Goal: Use online tool/utility: Utilize a website feature to perform a specific function

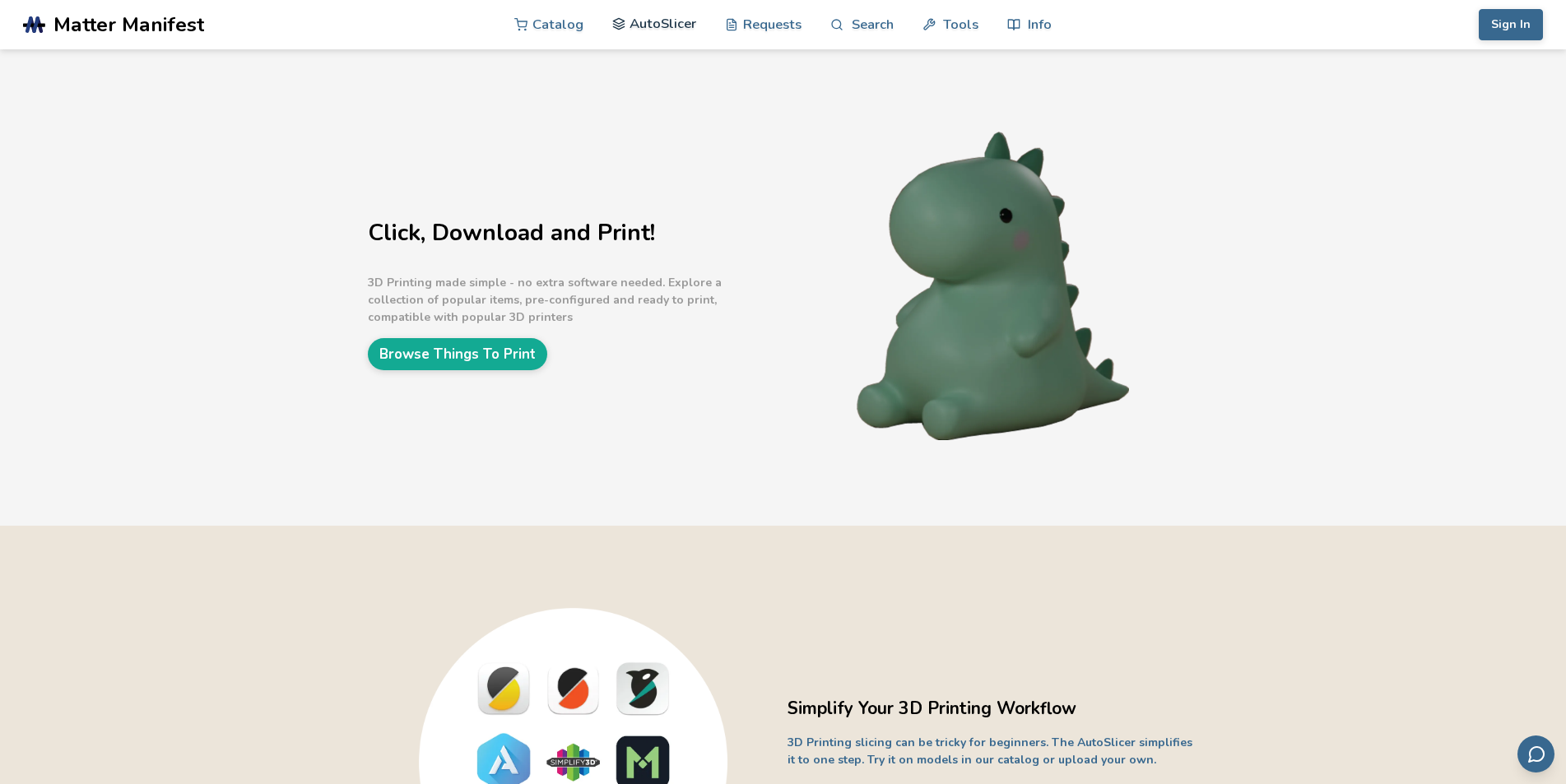
click at [653, 28] on link "AutoSlicer" at bounding box center [654, 23] width 84 height 49
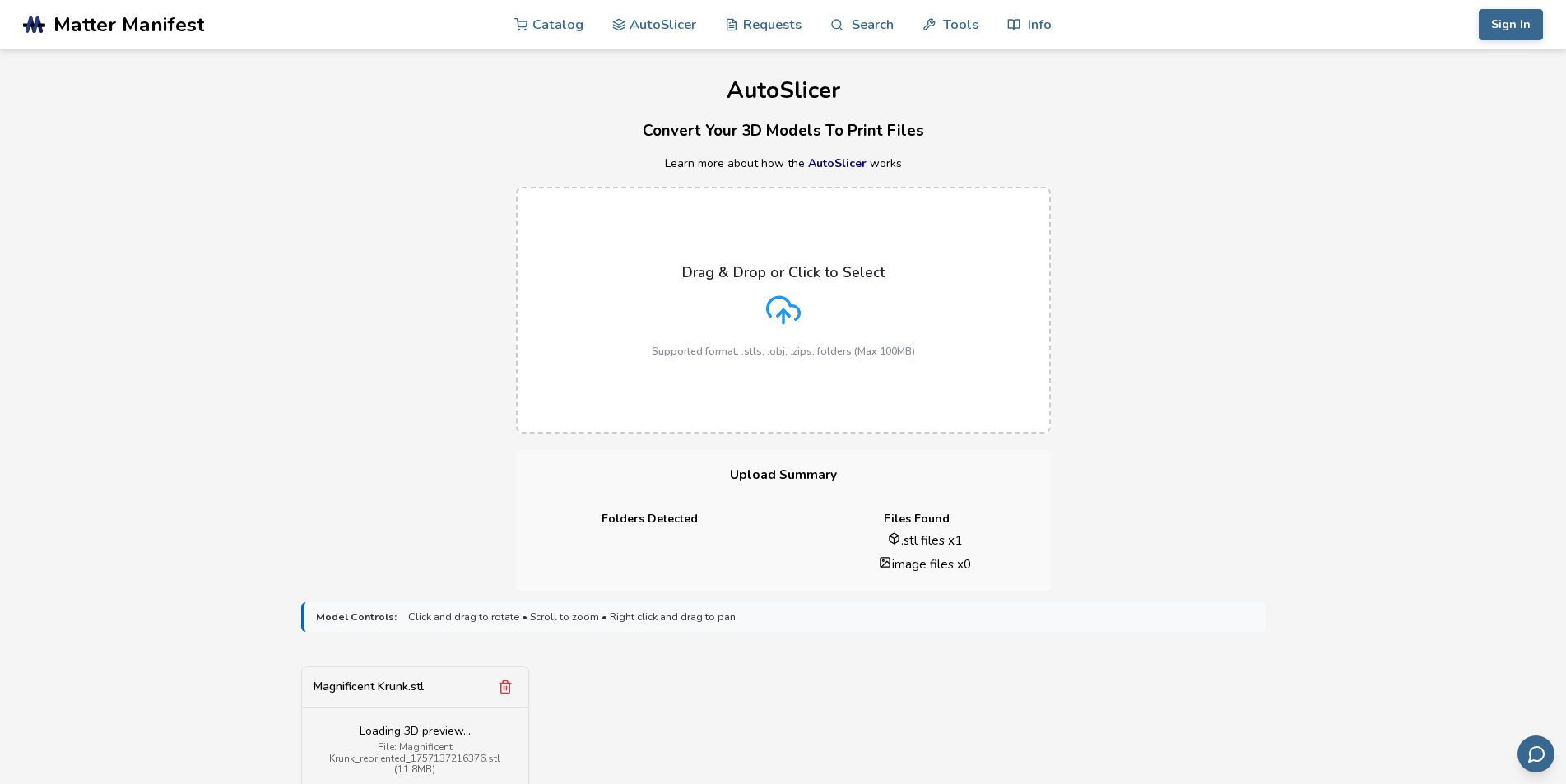
scroll to position [576, 0]
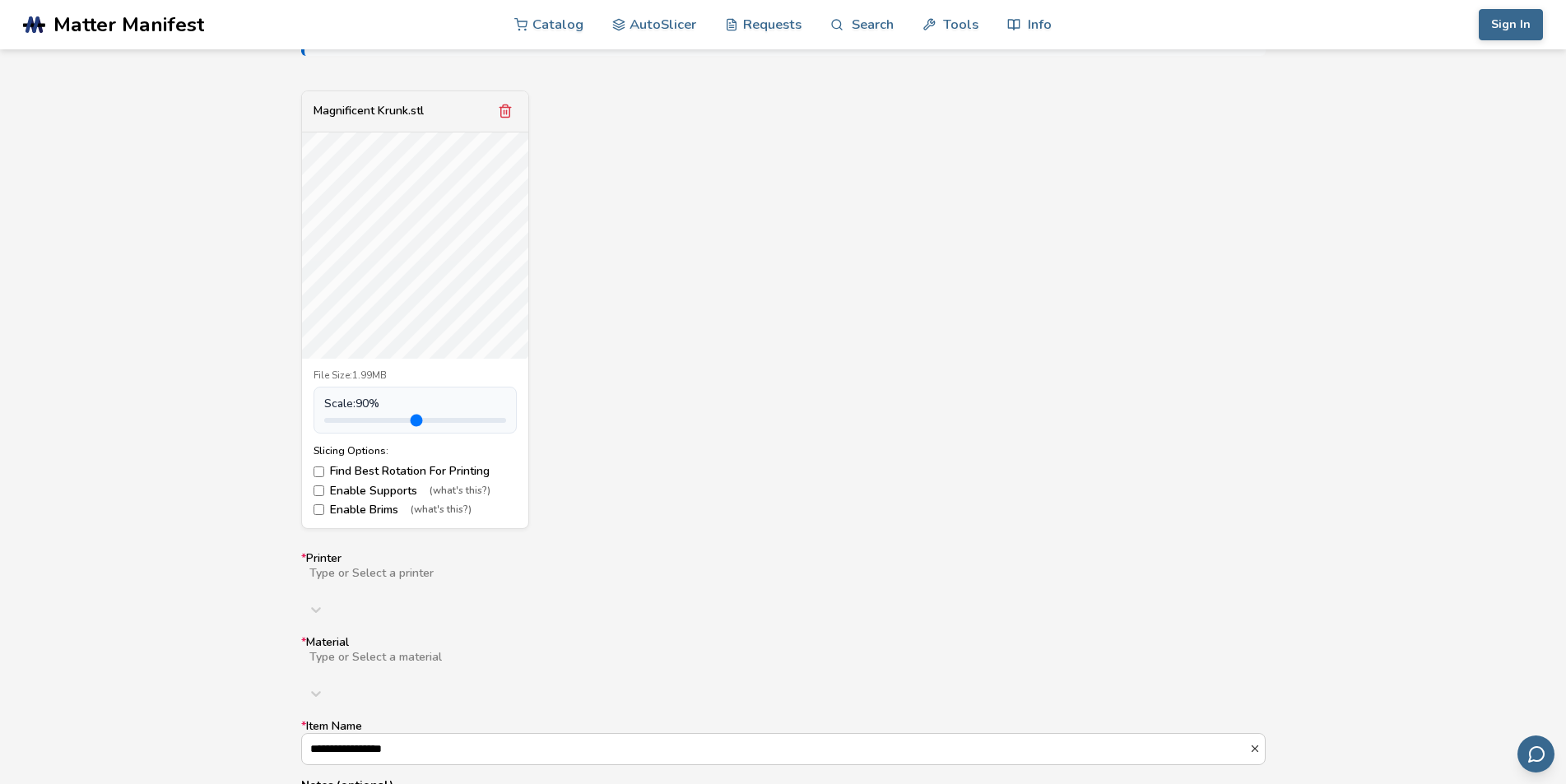
type input "*"
click at [361, 418] on input "range" at bounding box center [415, 421] width 182 height 5
click at [461, 589] on div "Type or Select a printer" at bounding box center [783, 595] width 964 height 59
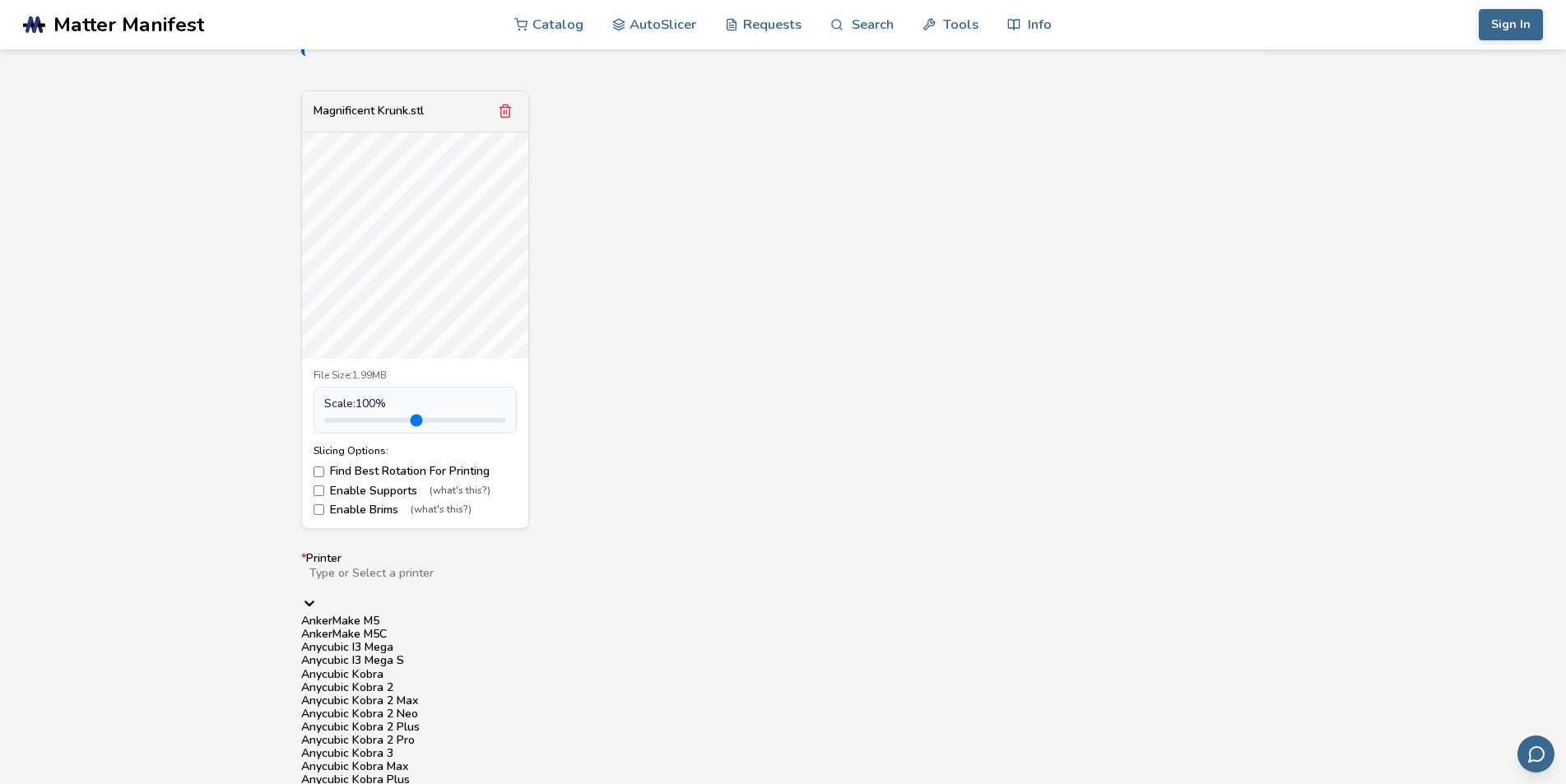
scroll to position [647, 0]
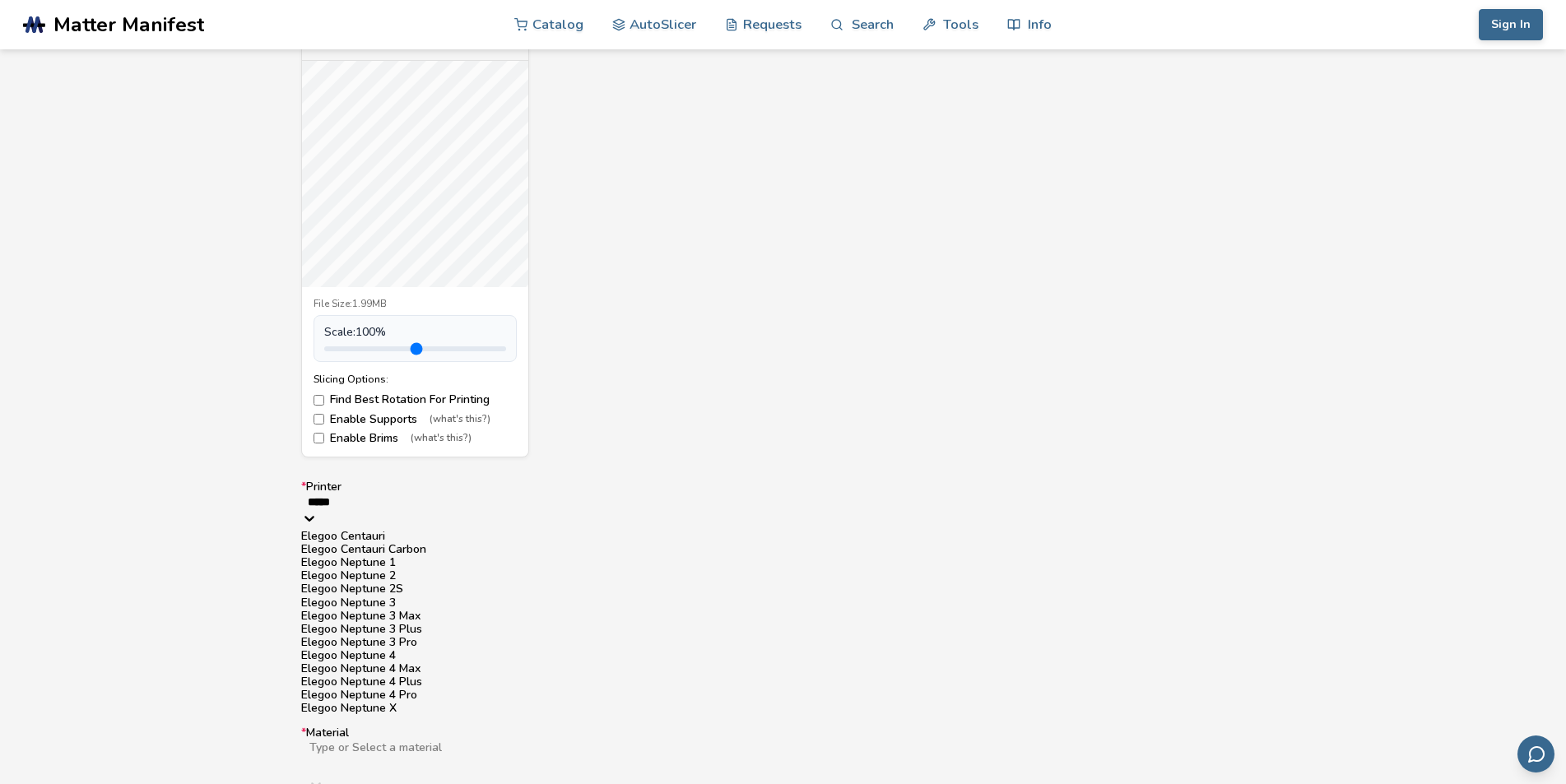
type input "******"
click at [456, 649] on div "Elegoo Neptune 3 Pro" at bounding box center [783, 642] width 964 height 13
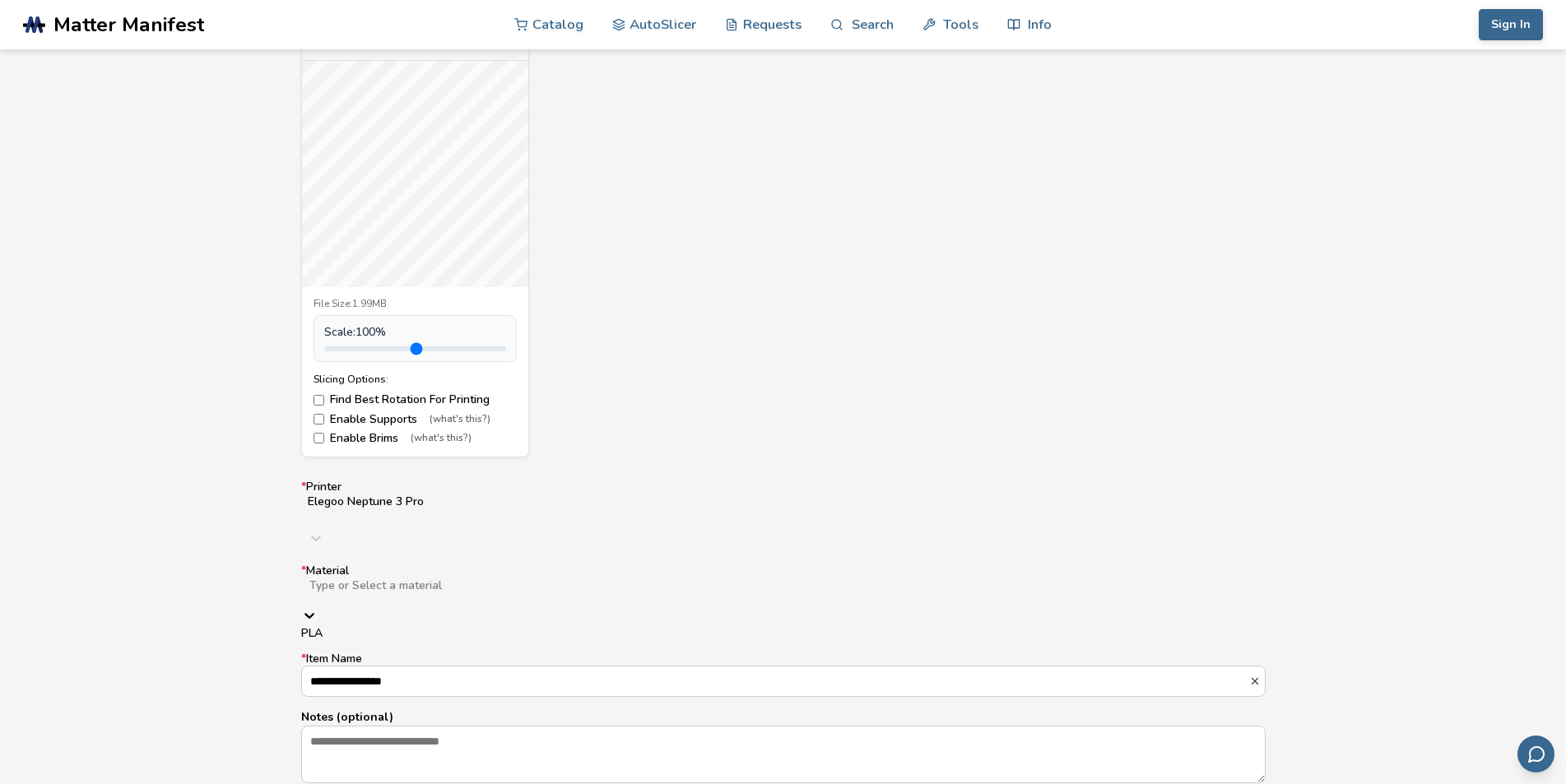
click at [369, 592] on div at bounding box center [568, 598] width 523 height 13
click at [363, 627] on div "PLA" at bounding box center [783, 633] width 964 height 13
click at [377, 662] on input "**********" at bounding box center [776, 676] width 947 height 29
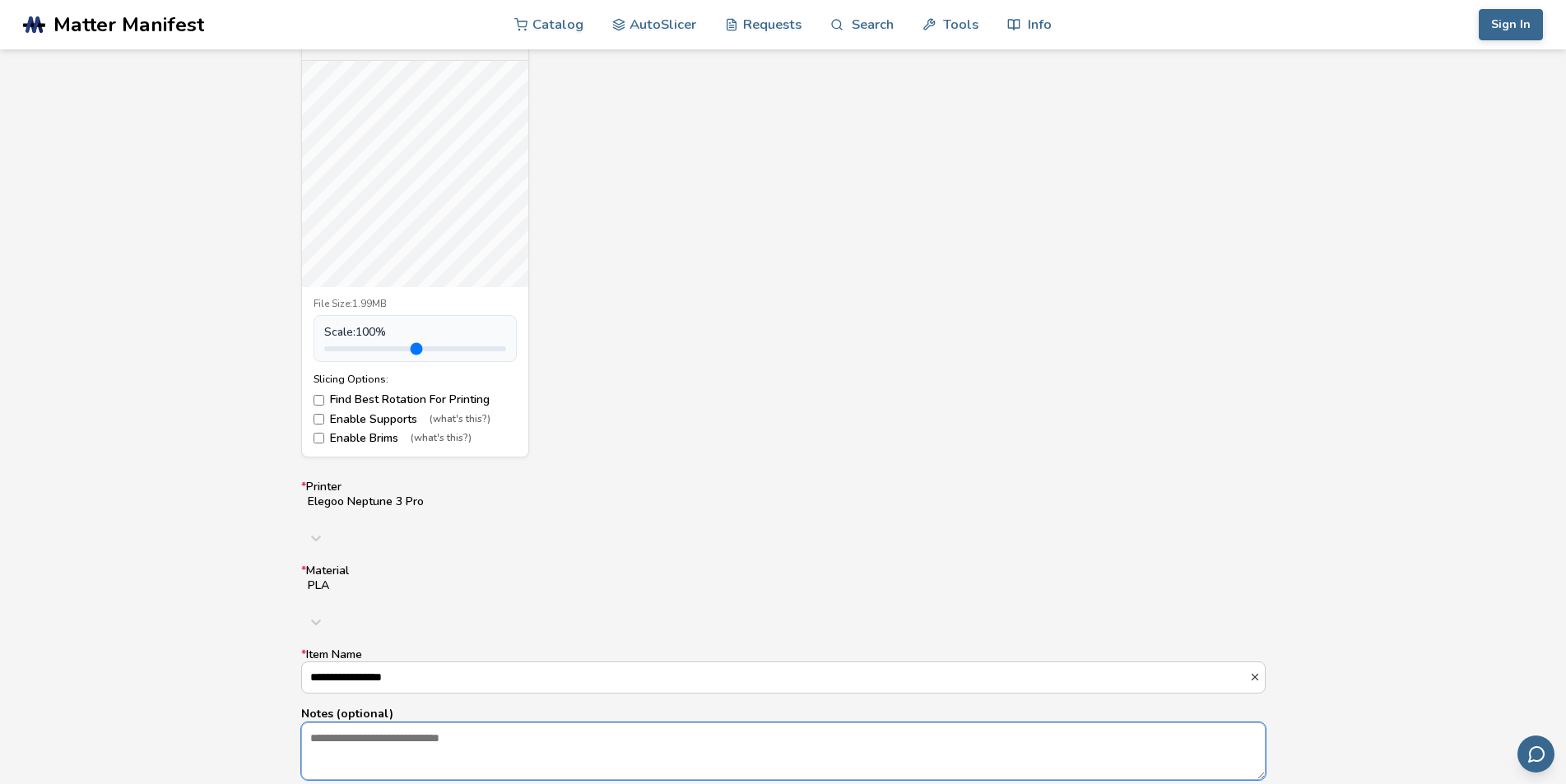
click at [372, 723] on textarea "Notes (optional)" at bounding box center [783, 750] width 963 height 56
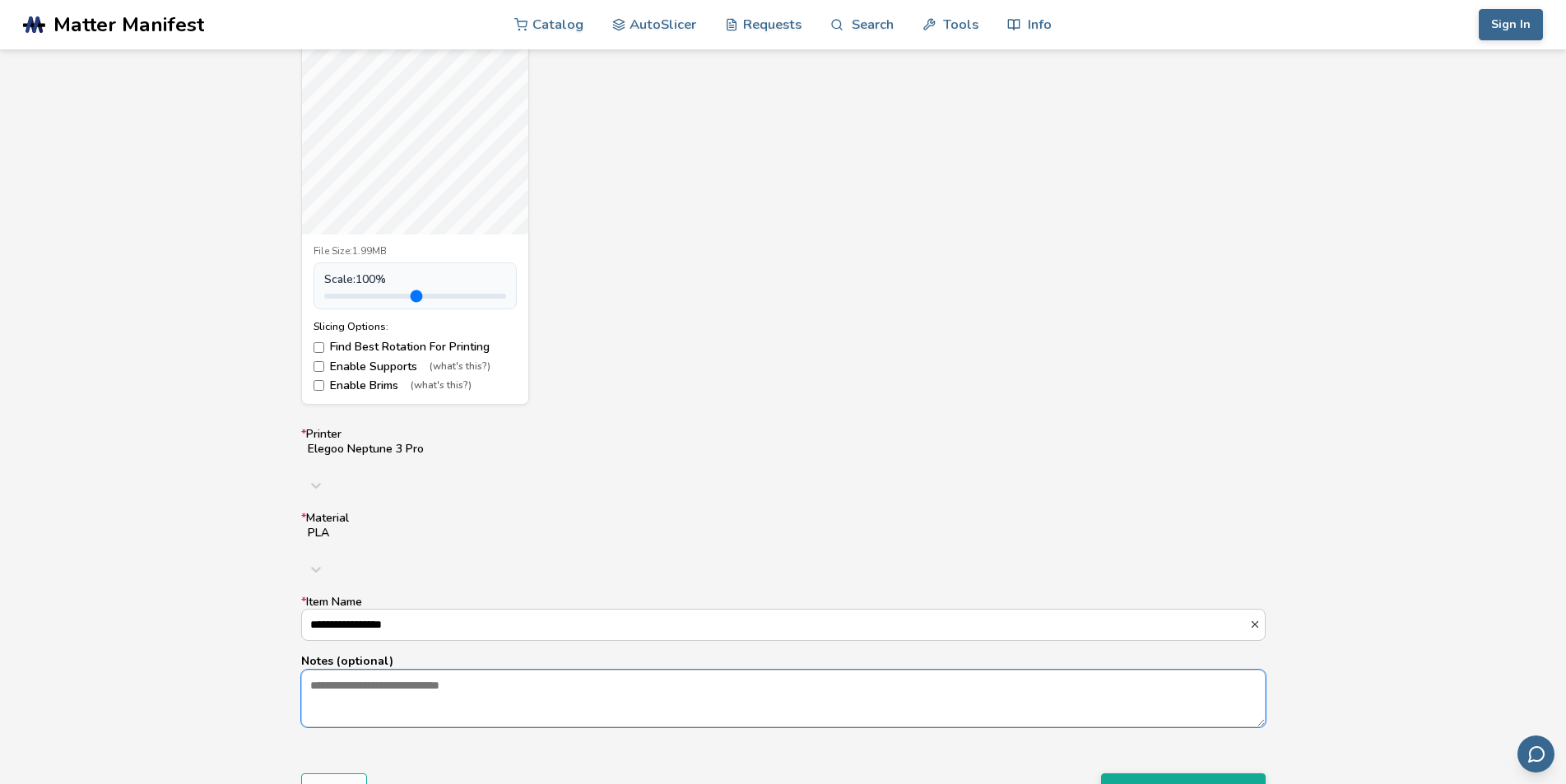
scroll to position [730, 0]
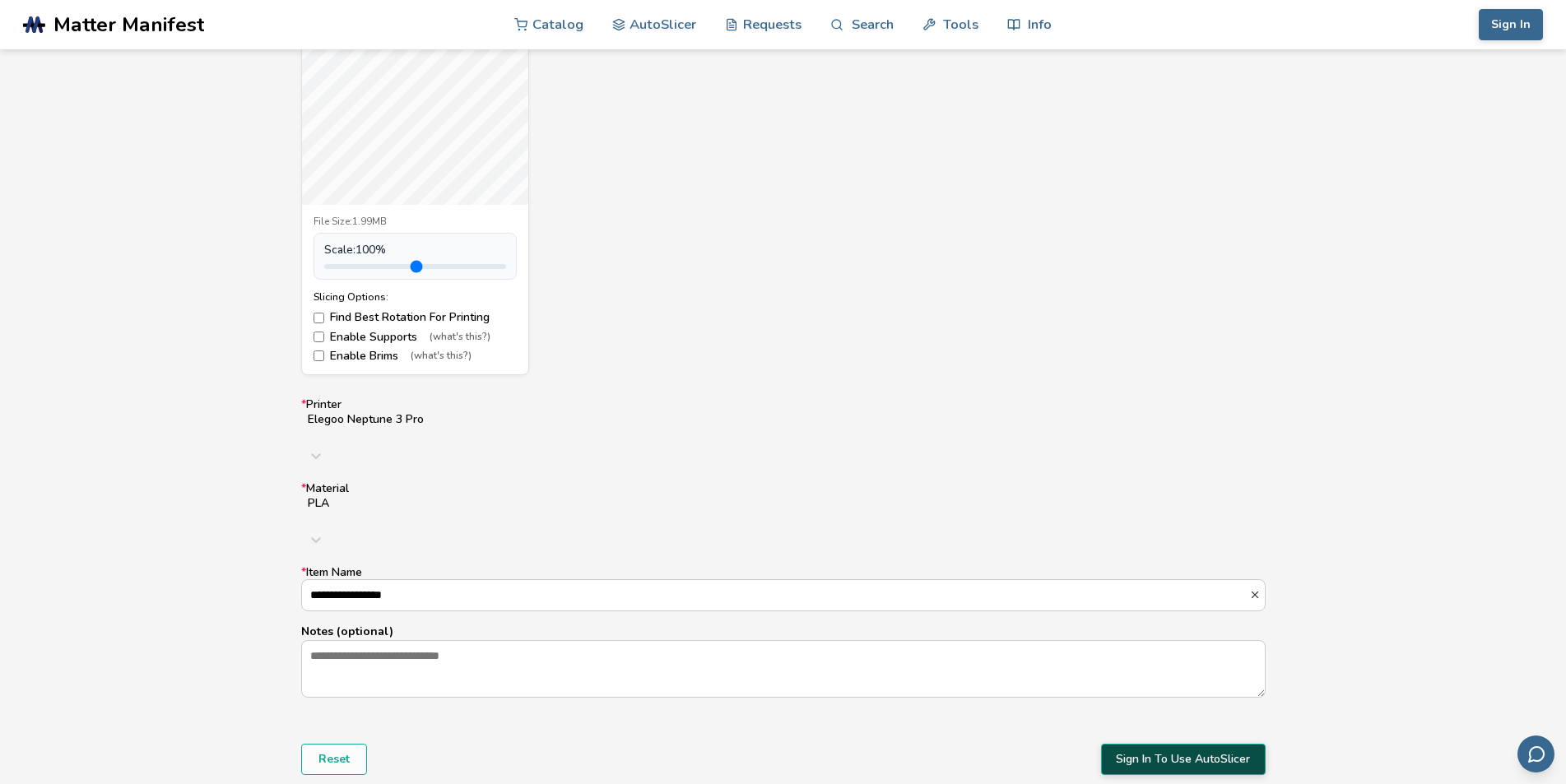
click at [1194, 744] on button "Sign In To Use AutoSlicer" at bounding box center [1183, 759] width 164 height 31
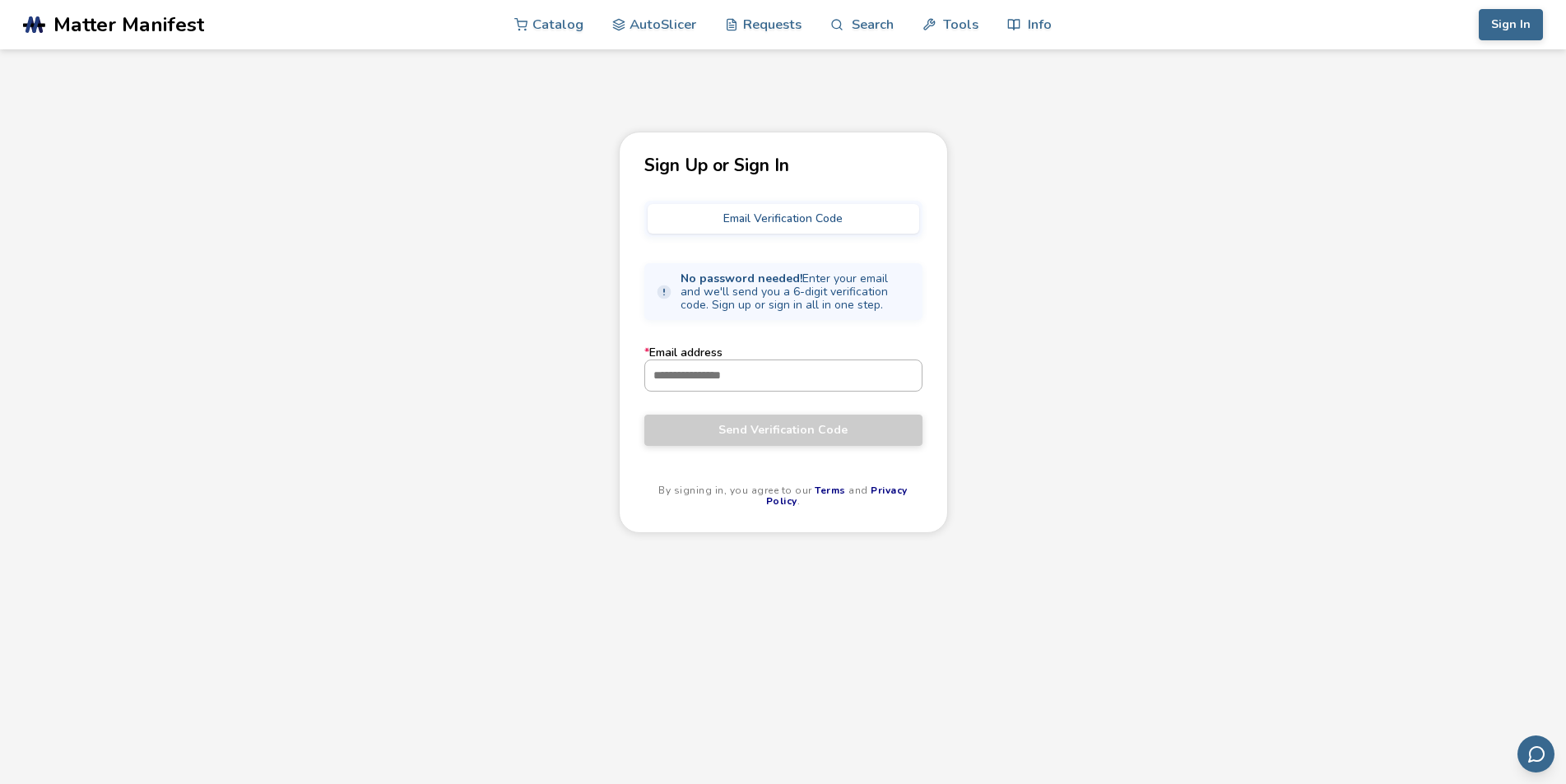
click at [736, 379] on input "* Email address" at bounding box center [783, 375] width 276 height 29
